Goal: Book appointment/travel/reservation

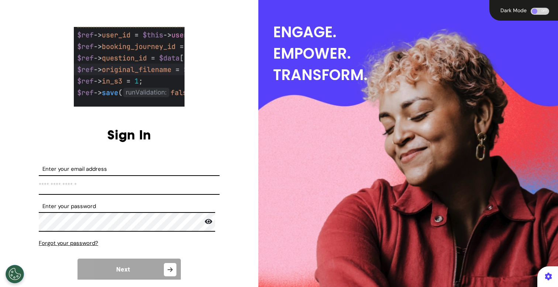
click at [207, 182] on input "Enter your email address" at bounding box center [129, 185] width 181 height 20
type input "**********"
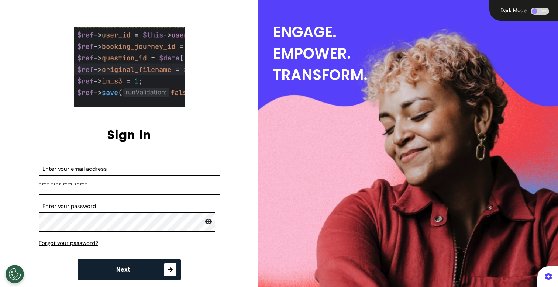
click at [123, 271] on span "Next" at bounding box center [123, 270] width 14 height 6
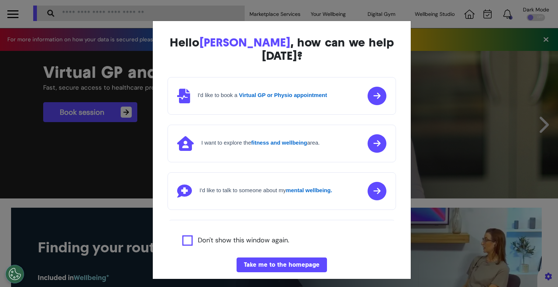
scroll to position [0, 279]
click at [442, 41] on div "Hello [PERSON_NAME] , how can we help [DATE]? I'd like to book a Virtual GP or …" at bounding box center [279, 143] width 558 height 287
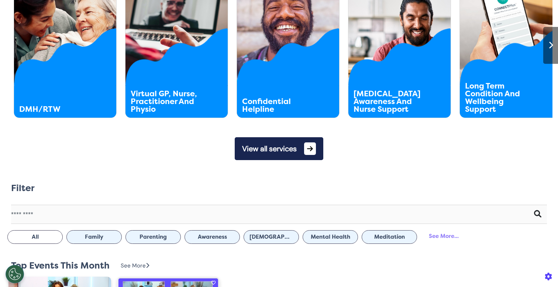
click at [291, 152] on button "View all services" at bounding box center [279, 148] width 89 height 23
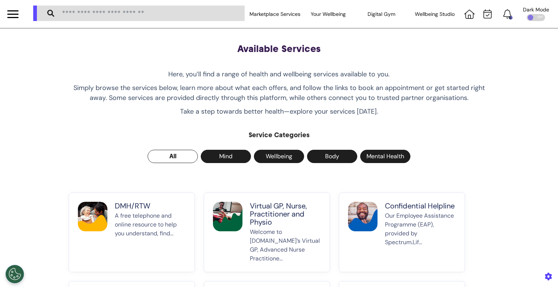
click at [122, 227] on p "A free telephone and online resource to help you understand, find..." at bounding box center [150, 238] width 71 height 52
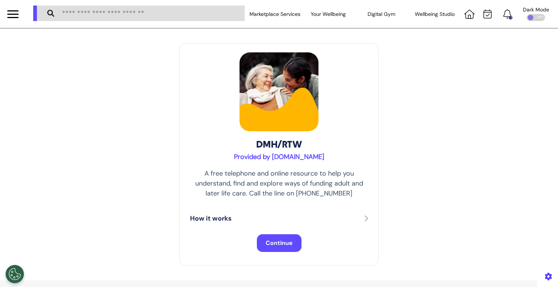
click at [263, 249] on button "Continue" at bounding box center [279, 243] width 45 height 18
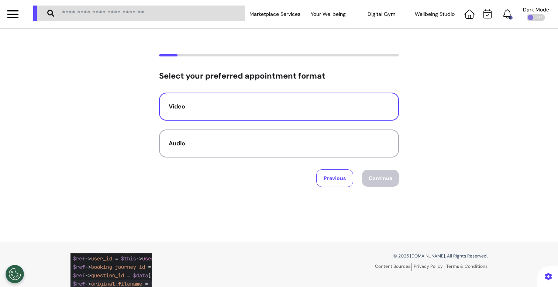
click at [325, 113] on button "Video" at bounding box center [279, 107] width 240 height 28
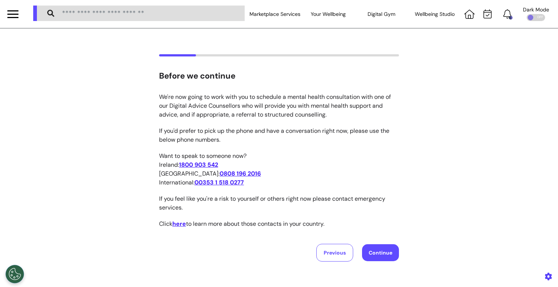
click at [377, 257] on button "Continue" at bounding box center [380, 252] width 37 height 17
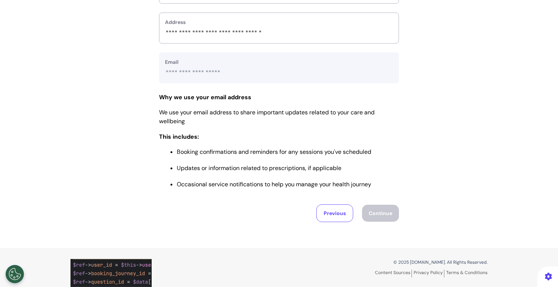
scroll to position [331, 0]
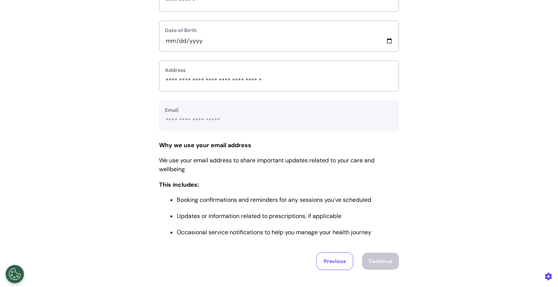
scroll to position [241, 0]
click at [349, 178] on p "Why we use your email address We use your email address to share important upda…" at bounding box center [279, 189] width 240 height 95
click at [330, 263] on button "Previous" at bounding box center [334, 262] width 37 height 18
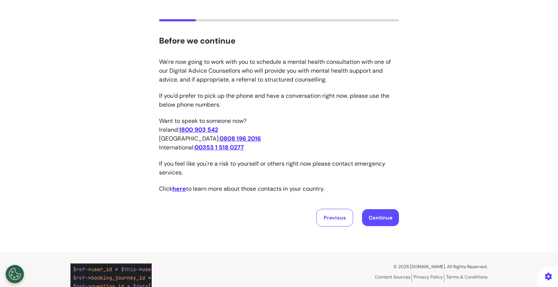
scroll to position [81, 0]
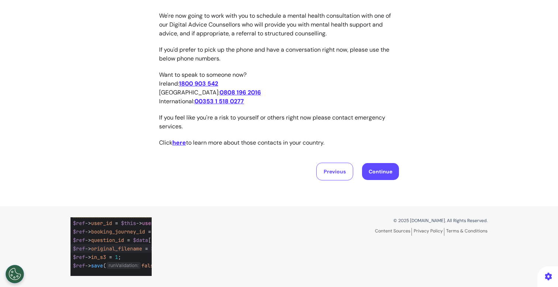
click at [371, 169] on button "Continue" at bounding box center [380, 171] width 37 height 17
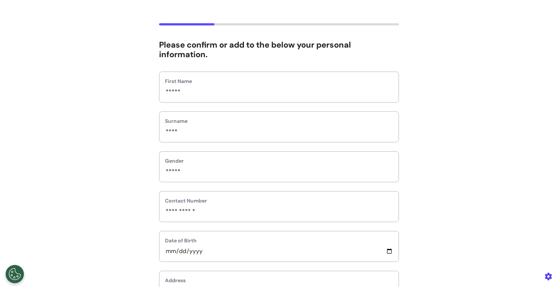
scroll to position [0, 0]
